Goal: Information Seeking & Learning: Learn about a topic

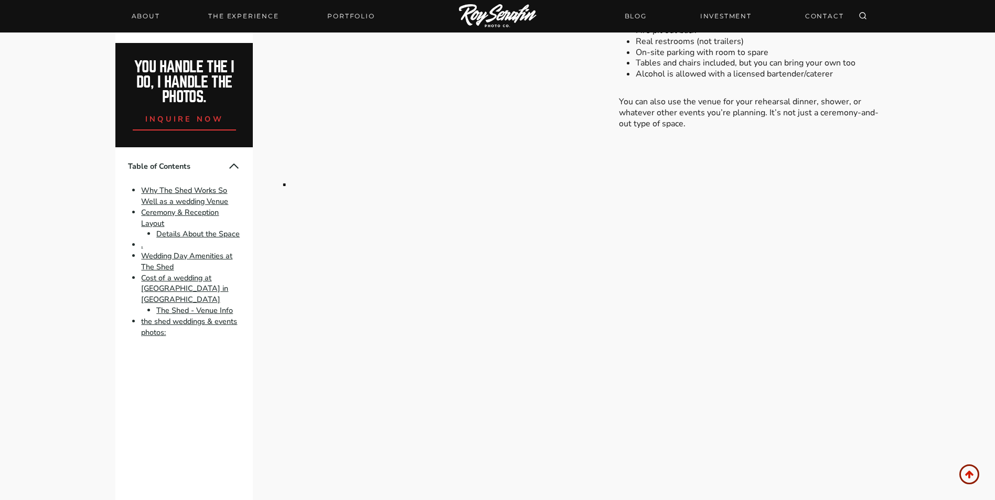
scroll to position [1469, 0]
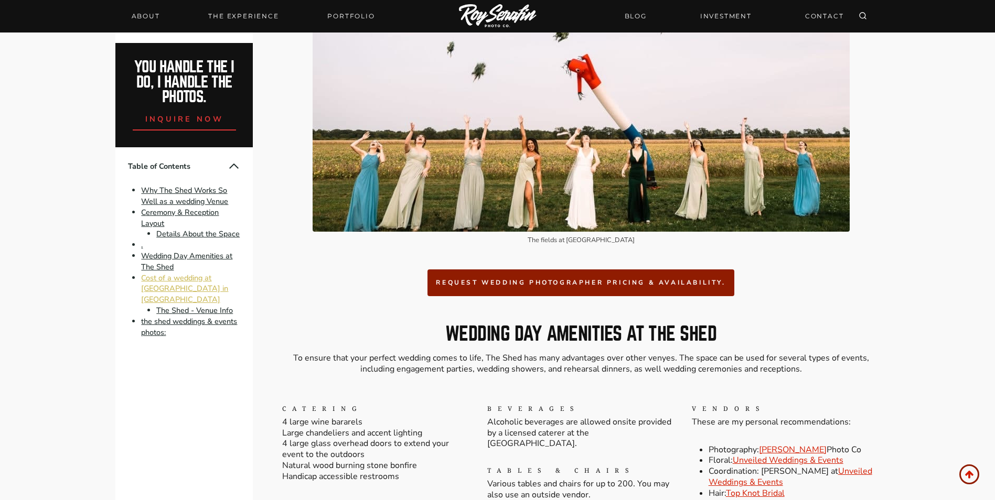
click at [183, 280] on link "Cost of a wedding at [GEOGRAPHIC_DATA] in [GEOGRAPHIC_DATA]" at bounding box center [184, 289] width 87 height 33
click at [162, 278] on link "Cost of a wedding at [GEOGRAPHIC_DATA] in [GEOGRAPHIC_DATA]" at bounding box center [184, 289] width 87 height 33
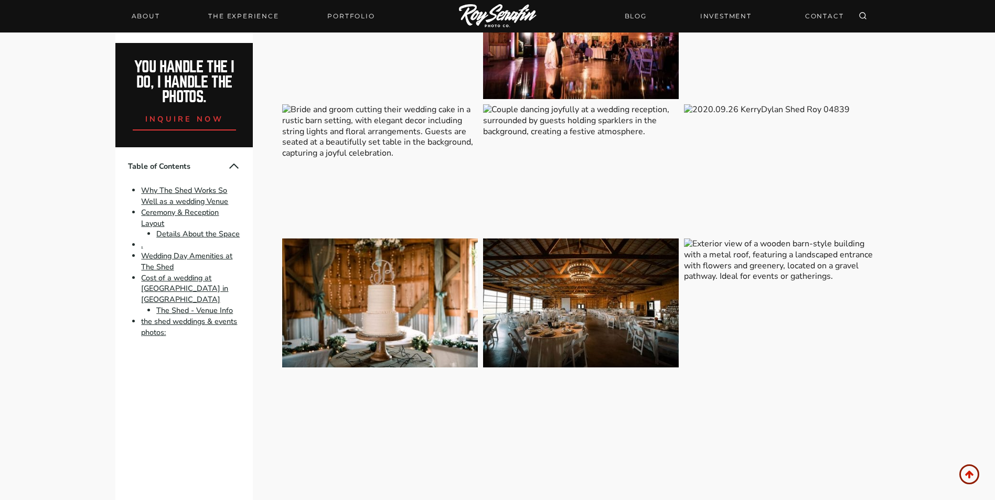
scroll to position [2413, 0]
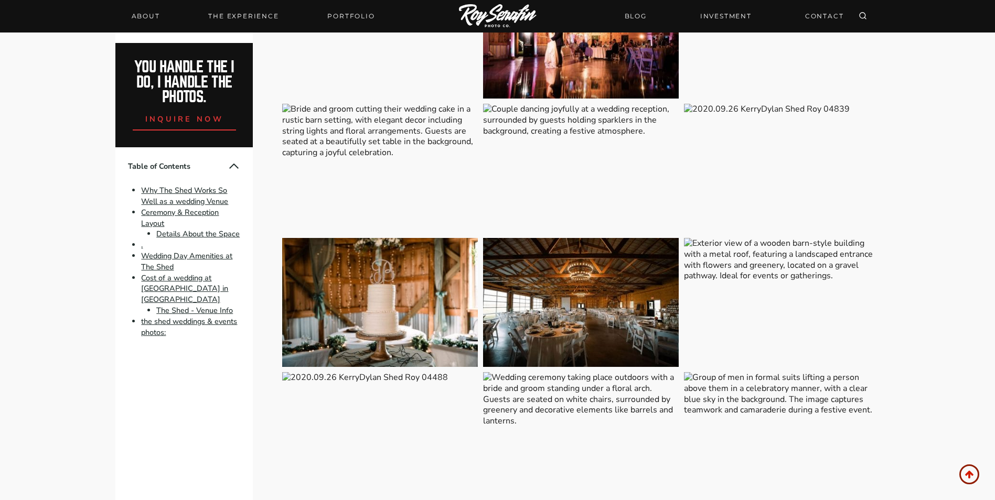
click at [614, 313] on img at bounding box center [581, 302] width 196 height 129
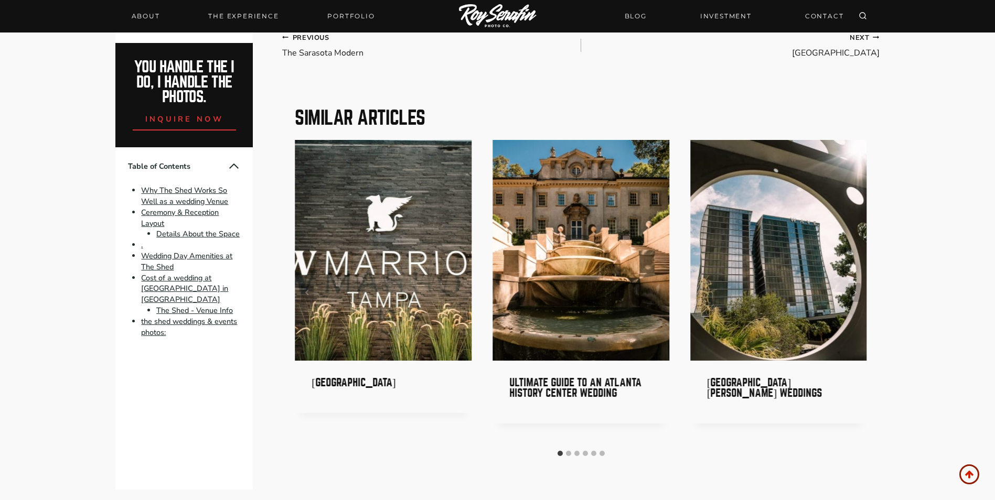
scroll to position [3829, 0]
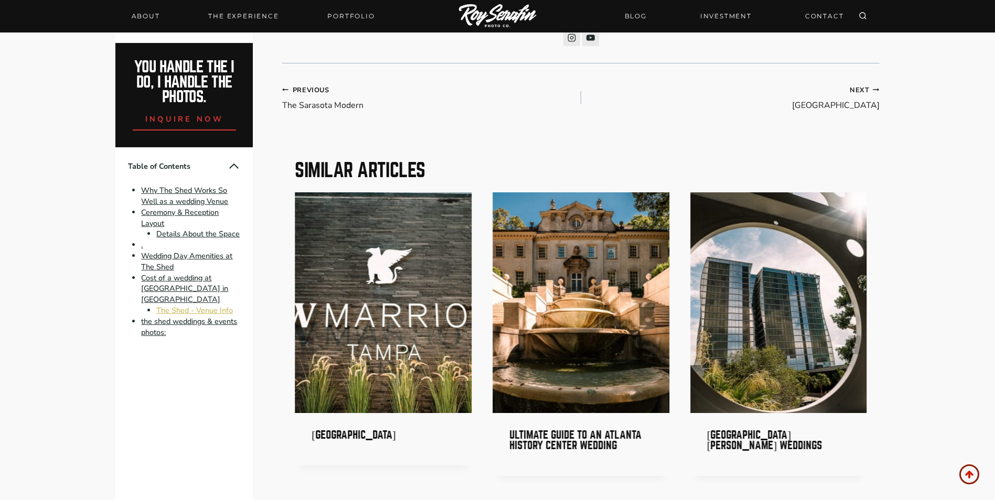
click at [169, 305] on link "The Shed - Venue Info" at bounding box center [194, 310] width 77 height 10
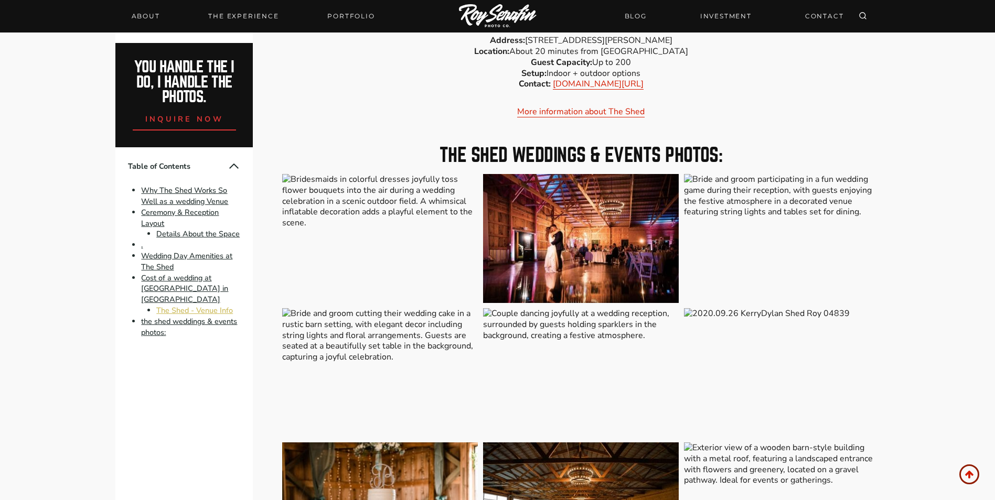
scroll to position [2192, 0]
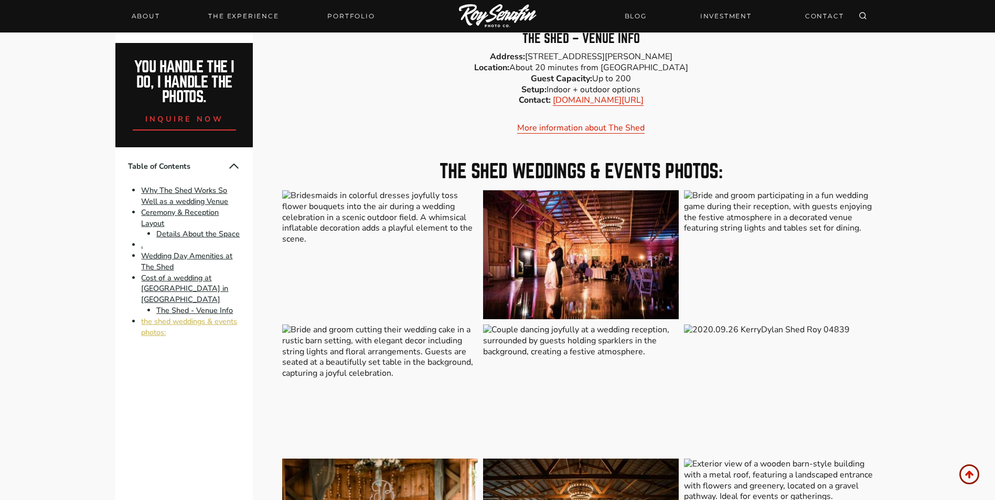
click at [152, 316] on link "the shed weddings & events photos:" at bounding box center [189, 327] width 96 height 22
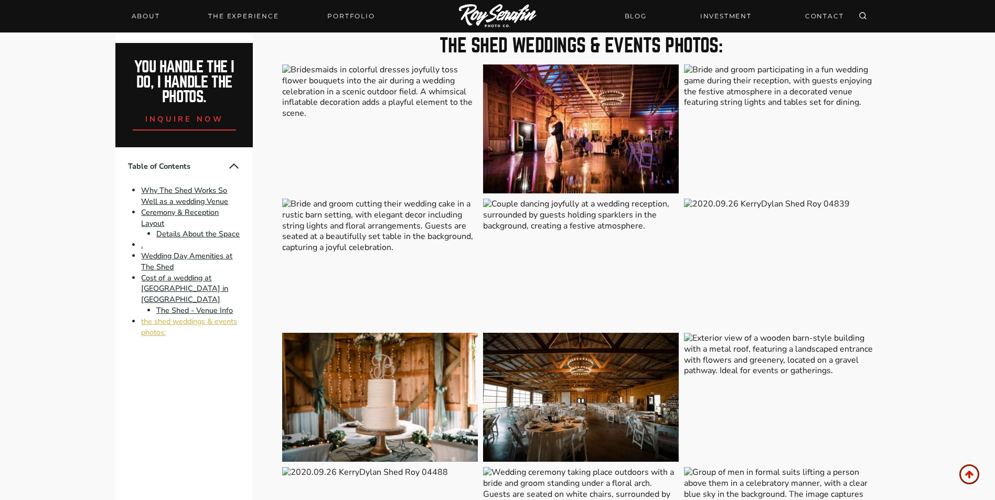
scroll to position [2321, 0]
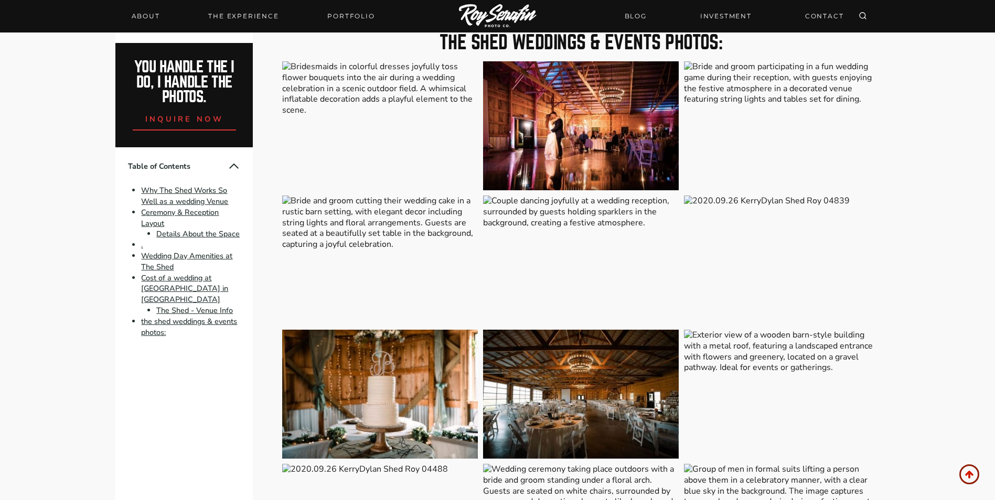
click at [389, 389] on img at bounding box center [380, 394] width 196 height 129
click at [583, 393] on img at bounding box center [581, 394] width 196 height 129
click at [689, 333] on img at bounding box center [782, 394] width 196 height 129
click at [703, 202] on img at bounding box center [782, 260] width 196 height 129
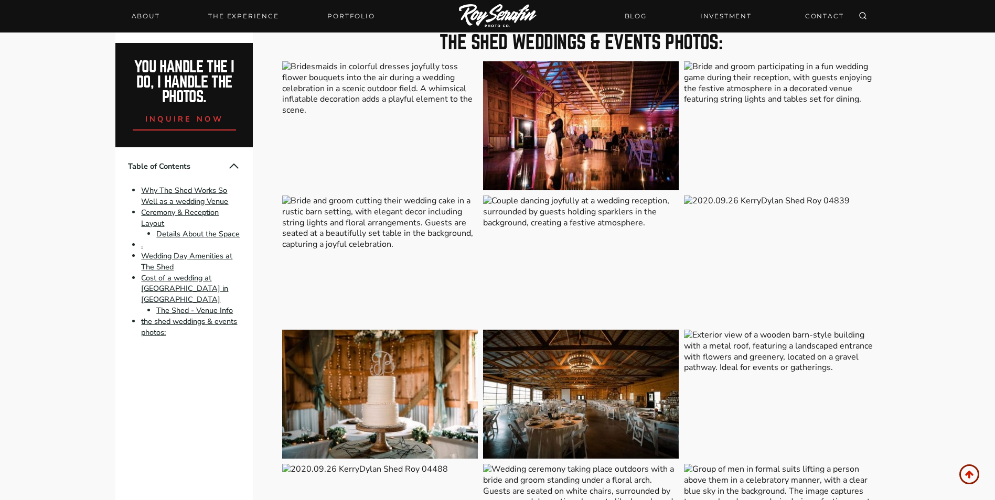
click at [703, 202] on img at bounding box center [782, 260] width 196 height 129
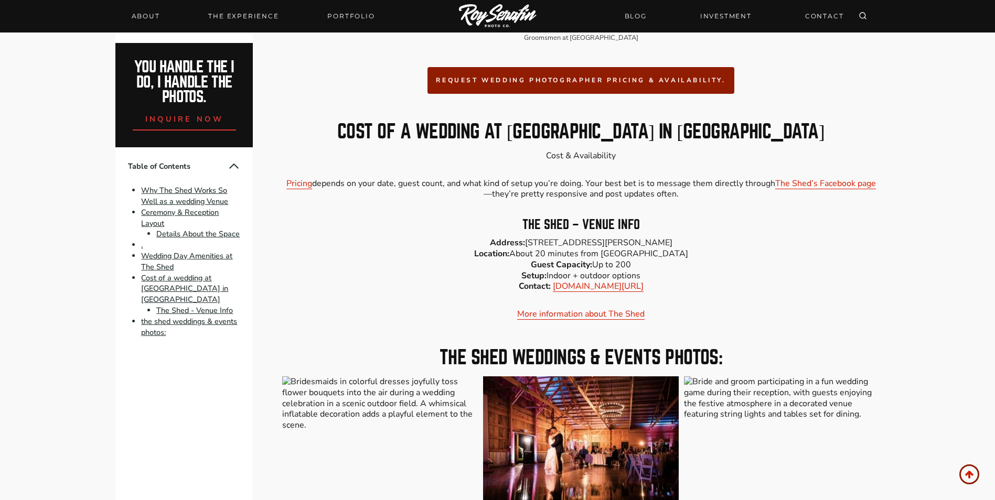
scroll to position [2006, 0]
click at [585, 287] on link "[DOMAIN_NAME][URL]" at bounding box center [598, 286] width 91 height 12
click at [221, 235] on link "Details About the Space" at bounding box center [197, 234] width 83 height 10
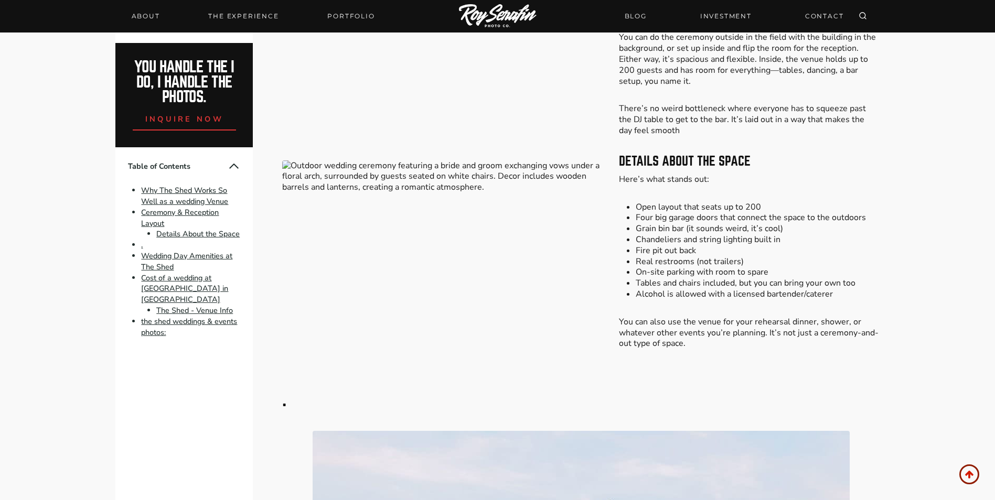
scroll to position [876, 0]
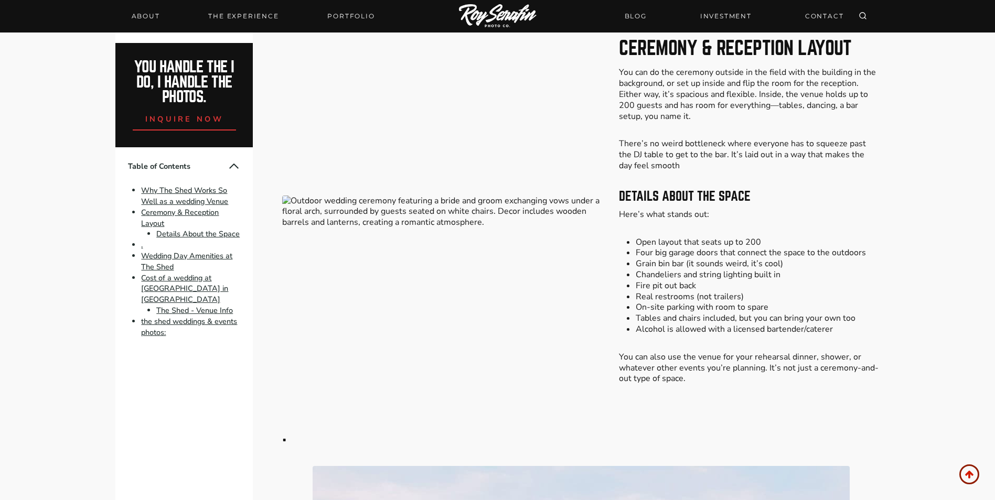
click at [286, 199] on img at bounding box center [442, 212] width 320 height 33
click at [284, 199] on img at bounding box center [442, 212] width 320 height 33
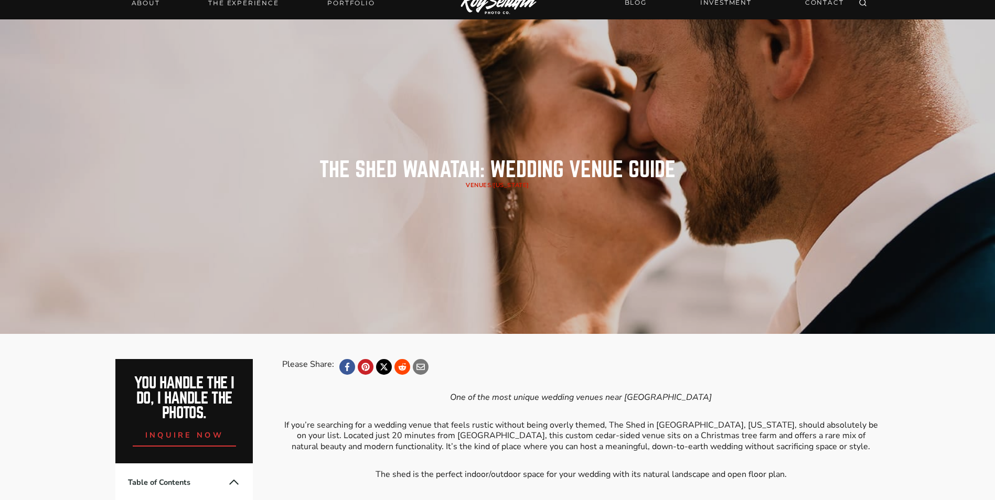
scroll to position [0, 0]
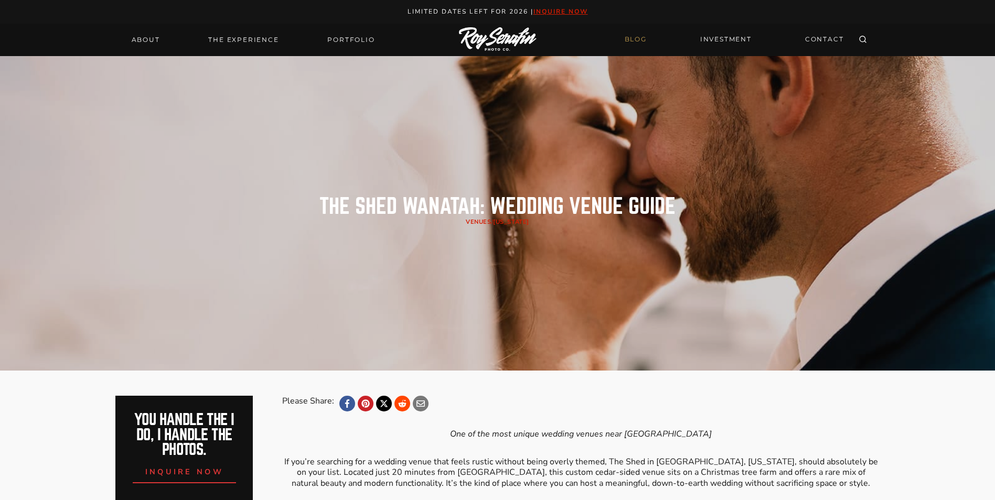
click at [635, 40] on link "BLOG" at bounding box center [635, 39] width 35 height 18
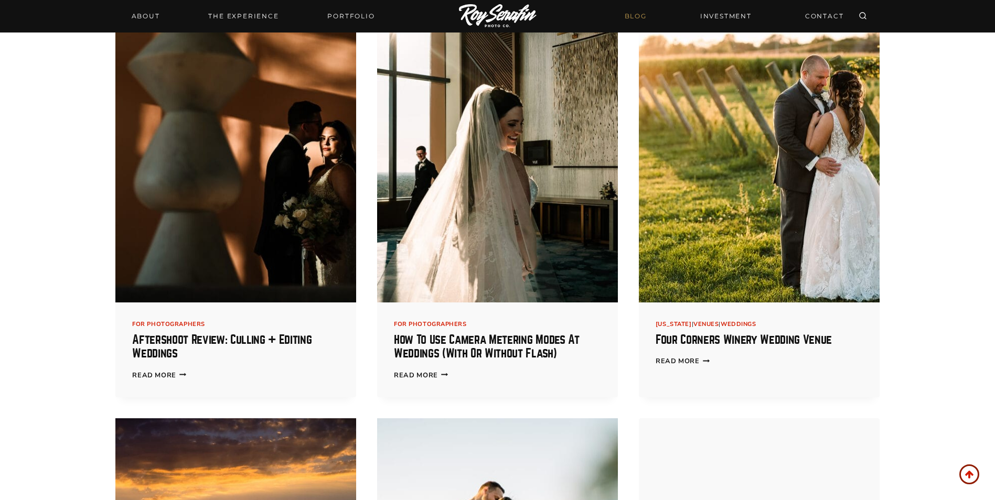
scroll to position [367, 0]
